Goal: Information Seeking & Learning: Learn about a topic

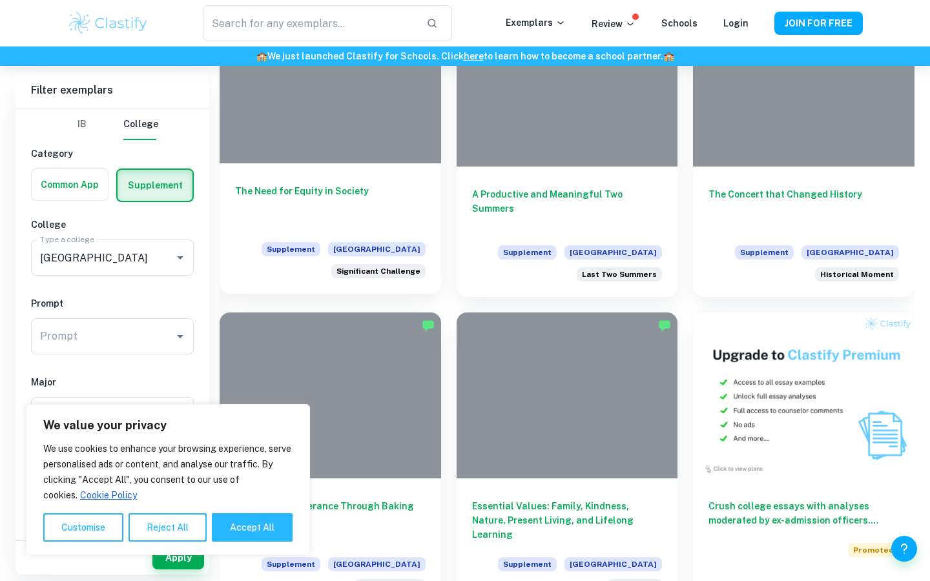
scroll to position [375, 0]
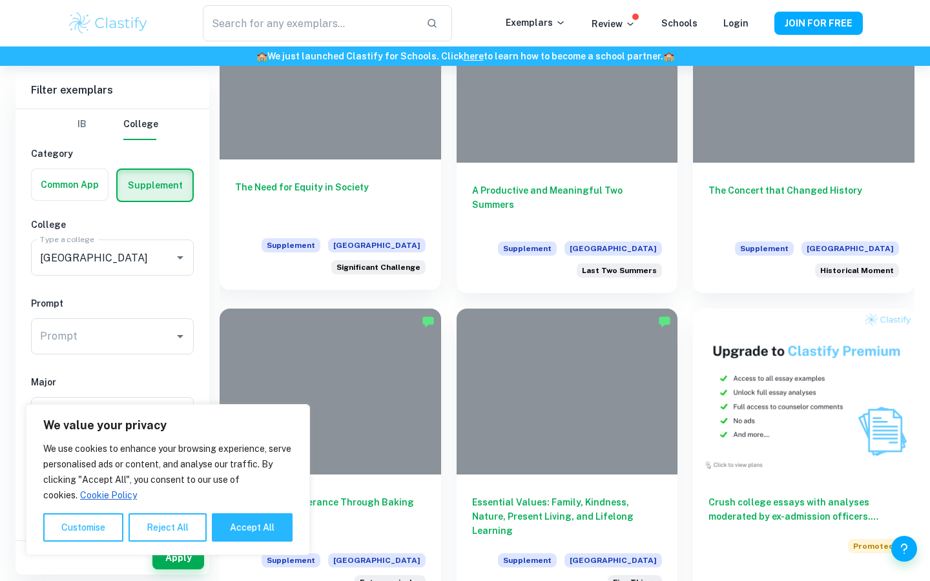
click at [298, 187] on h6 "The Need for Equity in Society" at bounding box center [330, 201] width 190 height 43
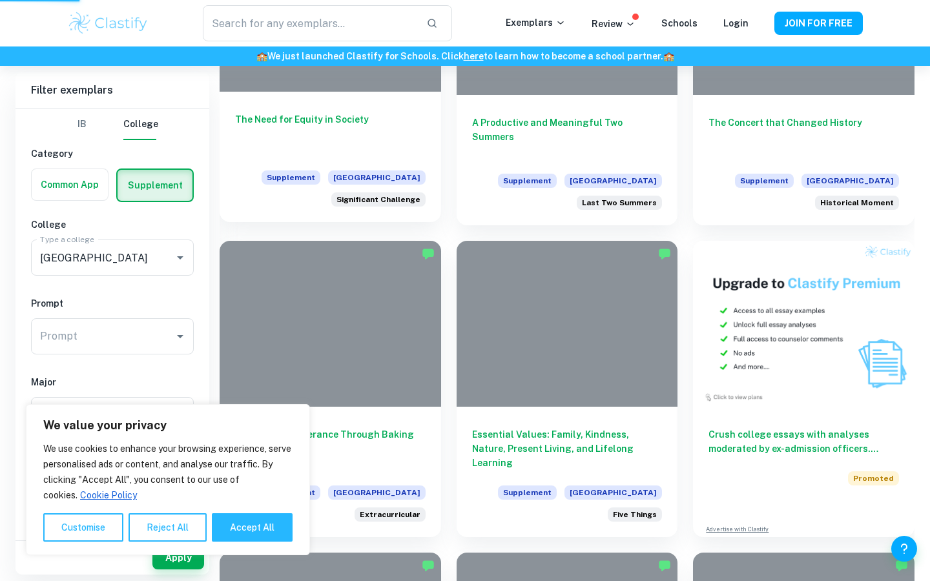
scroll to position [445, 0]
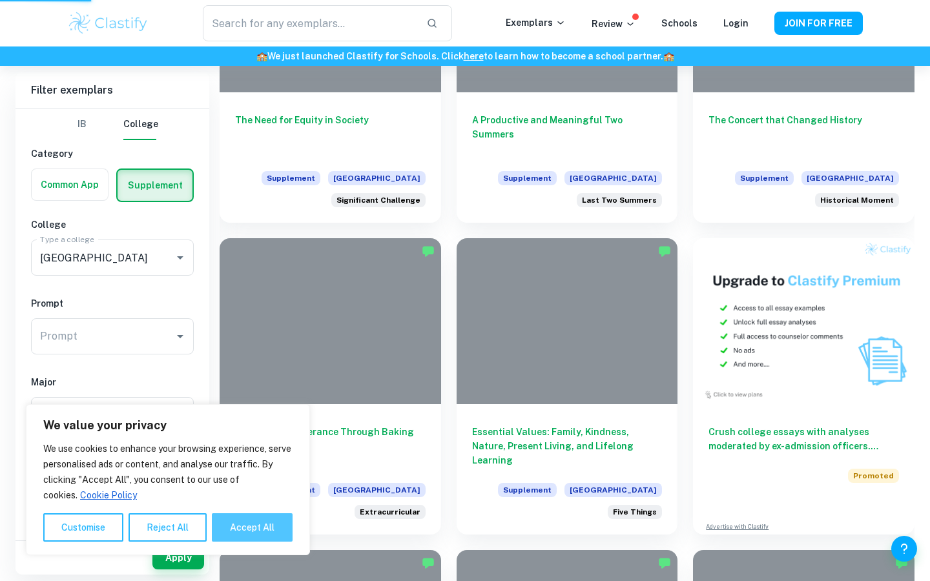
click at [258, 517] on button "Accept All" at bounding box center [252, 527] width 81 height 28
checkbox input "true"
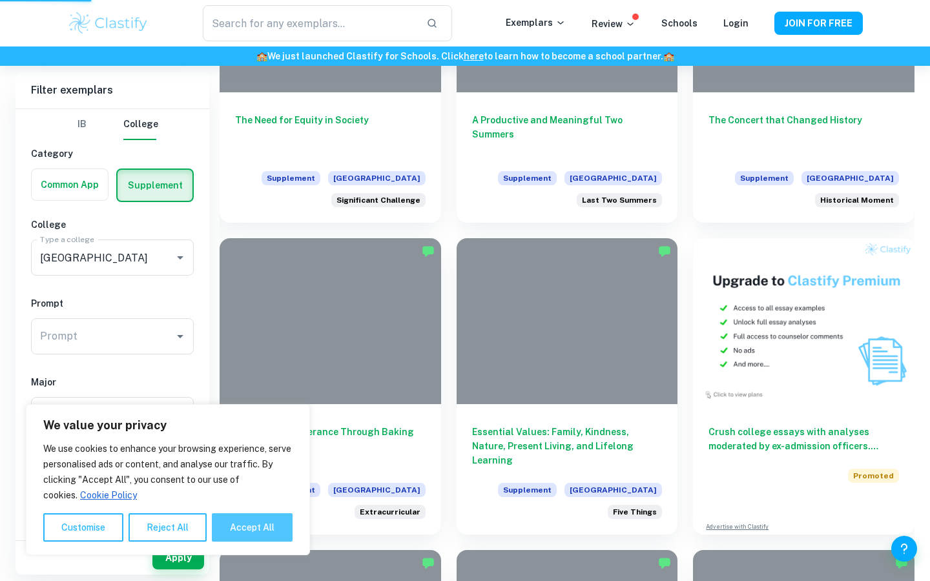
checkbox input "true"
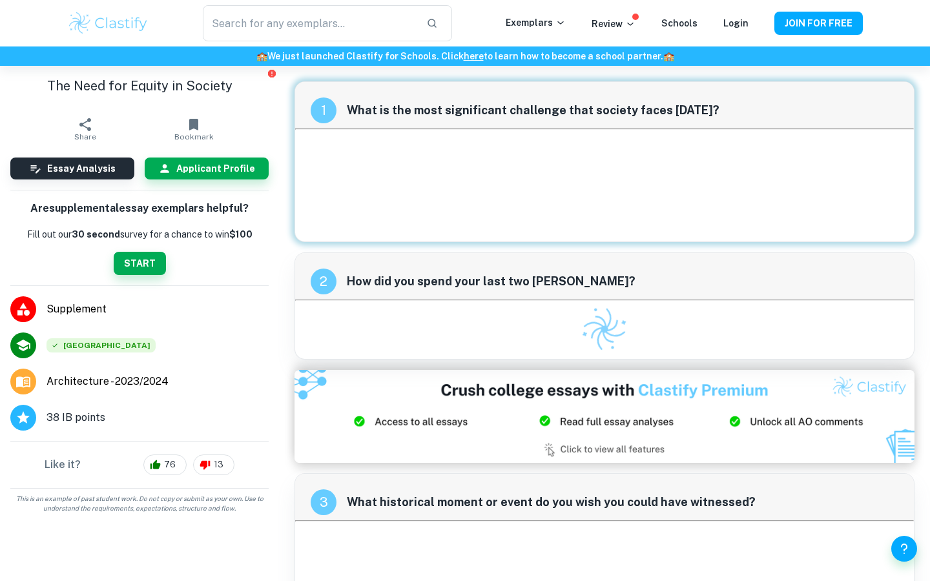
scroll to position [3, 0]
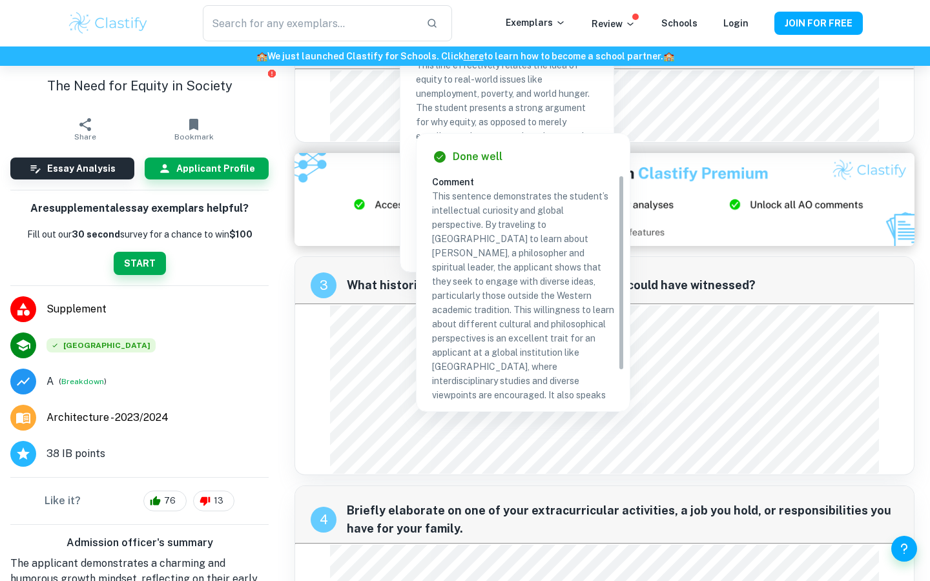
click at [768, 291] on span "What historical moment or event do you wish you could have witnessed?" at bounding box center [622, 285] width 551 height 18
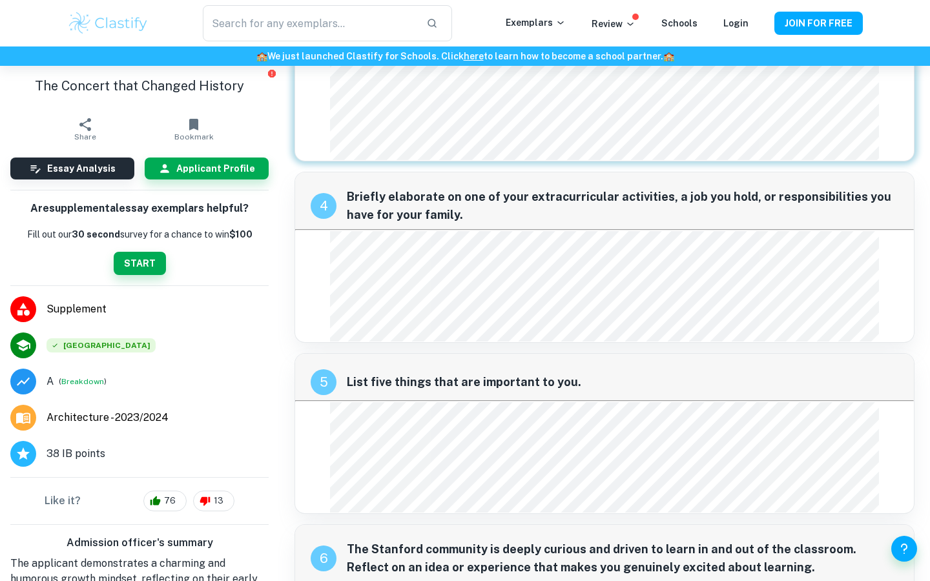
scroll to position [4, 0]
